Goal: Communication & Community: Answer question/provide support

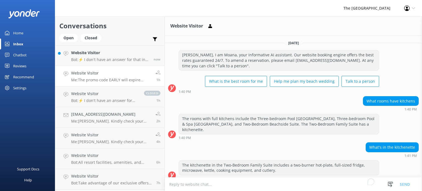
click at [102, 56] on div "Website Visitor Bot: ⚡ I don't have an answer for that in my knowledge base. Pl…" at bounding box center [110, 56] width 78 height 12
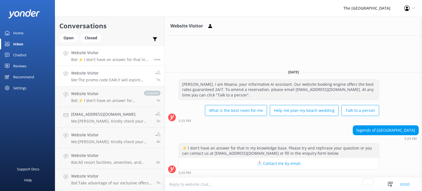
click at [100, 69] on link "Website Visitor Me: The promo code EARLY will expire [DATE], [DATE] 1h" at bounding box center [109, 76] width 109 height 21
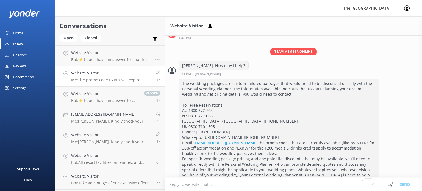
scroll to position [866, 0]
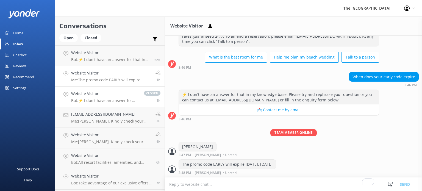
click at [105, 94] on h4 "Website Visitor" at bounding box center [104, 94] width 67 height 6
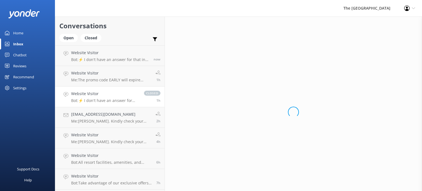
click at [33, 55] on link "Chatbot" at bounding box center [27, 54] width 55 height 11
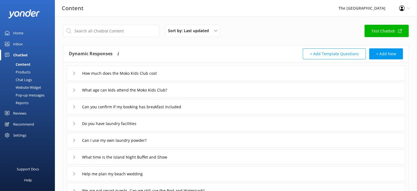
click at [22, 40] on div "Inbox" at bounding box center [18, 43] width 10 height 11
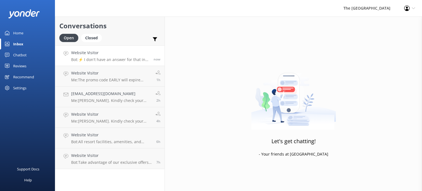
click at [90, 62] on link "Website Visitor Bot: ⚡ I don't have an answer for that in my knowledge base. Pl…" at bounding box center [109, 55] width 109 height 21
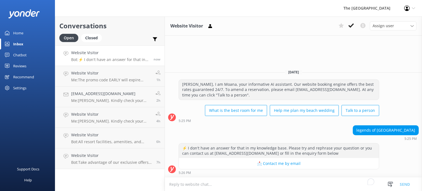
drag, startPoint x: 350, startPoint y: 25, endPoint x: 299, endPoint y: 35, distance: 52.3
click at [350, 25] on icon at bounding box center [350, 25] width 5 height 5
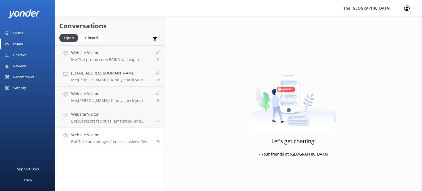
click at [92, 130] on link "Website Visitor Bot: Take advantage of our exclusive offers by booking our Best…" at bounding box center [109, 138] width 109 height 21
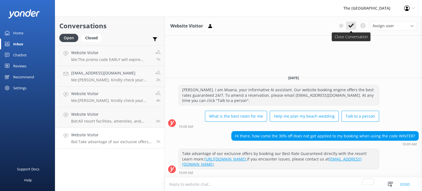
click at [351, 24] on icon at bounding box center [350, 25] width 5 height 5
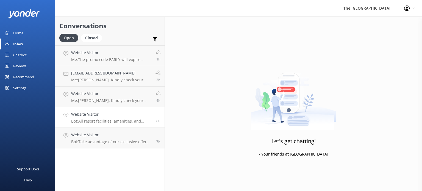
click at [98, 122] on p "Bot: All resort facilities, amenities, and services, including the restaurant, …" at bounding box center [111, 121] width 81 height 5
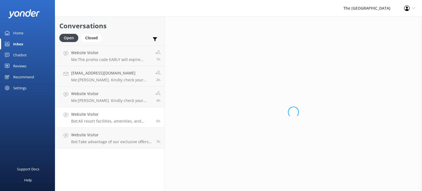
click at [98, 122] on p "Bot: All resort facilities, amenities, and services, including the restaurant, …" at bounding box center [111, 121] width 81 height 5
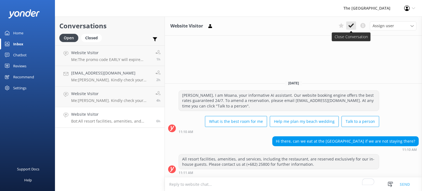
click at [351, 27] on use at bounding box center [350, 25] width 5 height 4
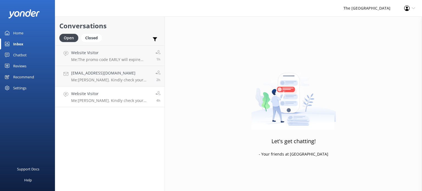
click at [88, 90] on link "Website Visitor Me: [PERSON_NAME]. Kindly check your inbox as I have sent the d…" at bounding box center [109, 96] width 109 height 21
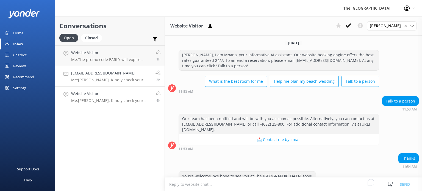
click at [105, 71] on h4 "[EMAIL_ADDRESS][DOMAIN_NAME]" at bounding box center [111, 73] width 80 height 6
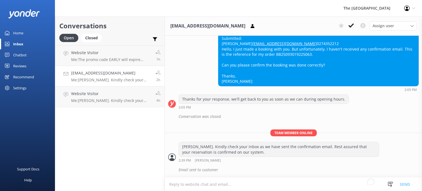
scroll to position [176, 0]
click at [351, 24] on icon at bounding box center [350, 25] width 5 height 5
click at [108, 55] on h4 "Website Visitor" at bounding box center [111, 53] width 80 height 6
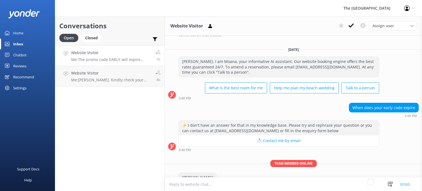
scroll to position [866, 0]
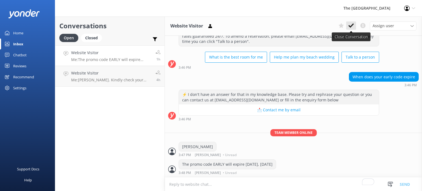
click at [350, 28] on icon at bounding box center [350, 25] width 5 height 5
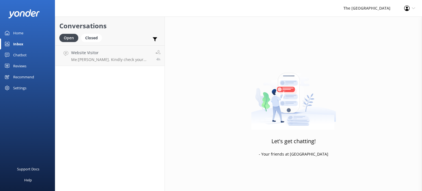
click at [96, 57] on p "Me: [PERSON_NAME]. Kindly check your inbox as I have sent the details for your …" at bounding box center [111, 59] width 80 height 5
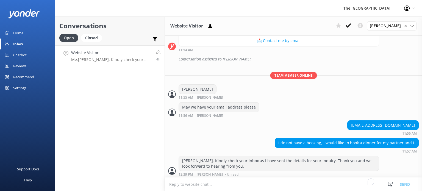
scroll to position [186, 0]
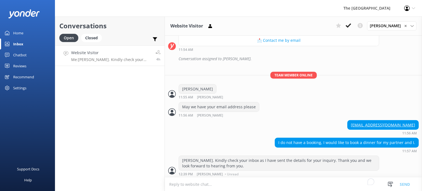
click at [350, 28] on icon at bounding box center [347, 25] width 5 height 5
